Goal: Navigation & Orientation: Find specific page/section

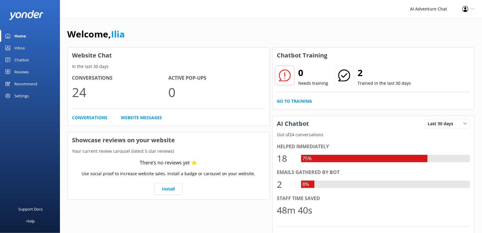
click at [19, 49] on div "Inbox" at bounding box center [19, 48] width 10 height 12
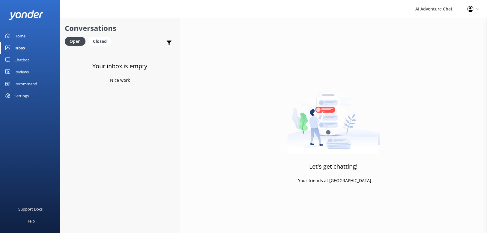
click at [20, 34] on div "Home" at bounding box center [19, 36] width 11 height 12
